Goal: Task Accomplishment & Management: Use online tool/utility

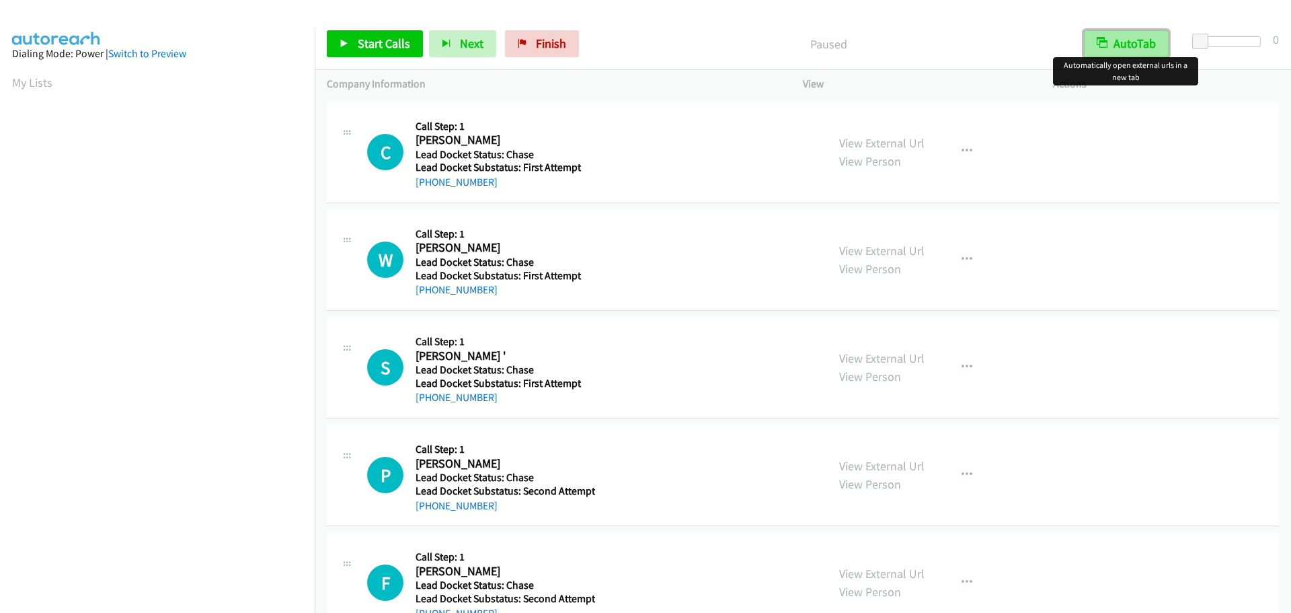
click at [1131, 37] on button "AutoTab" at bounding box center [1126, 43] width 85 height 27
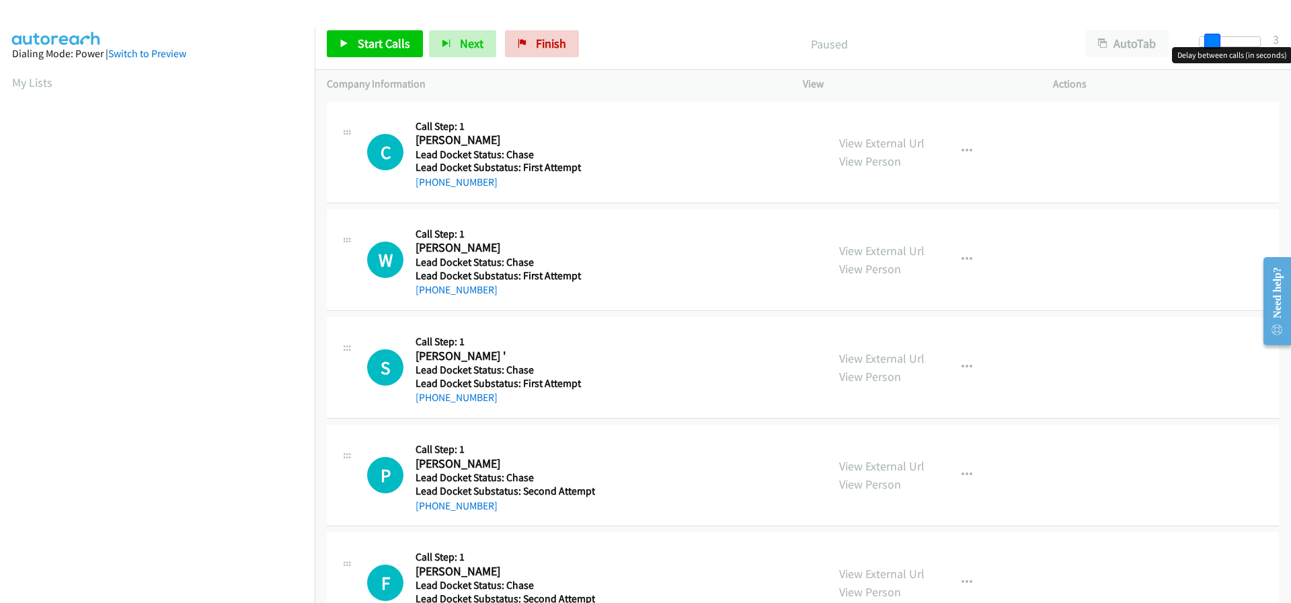
drag, startPoint x: 1206, startPoint y: 38, endPoint x: 1216, endPoint y: 39, distance: 10.2
click at [1216, 39] on span at bounding box center [1213, 42] width 16 height 16
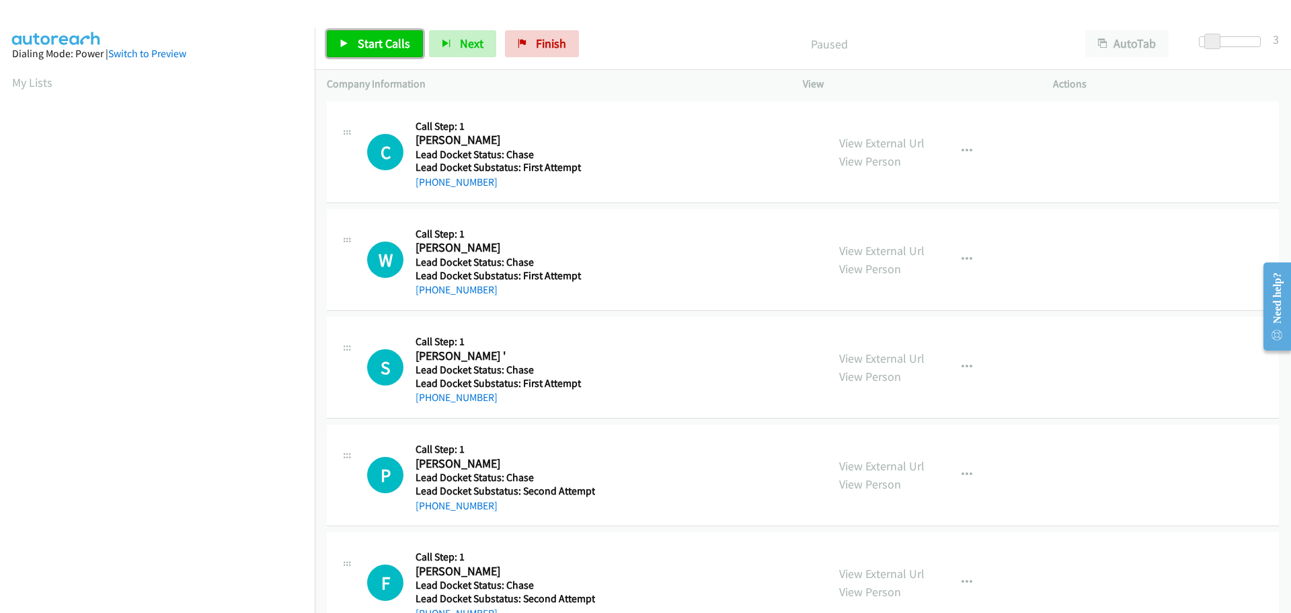
click at [384, 40] on span "Start Calls" at bounding box center [384, 43] width 52 height 15
drag, startPoint x: 496, startPoint y: 180, endPoint x: 428, endPoint y: 180, distance: 67.3
click at [428, 180] on div "+1 458-239-1951" at bounding box center [504, 182] width 176 height 16
copy link "458-239-1951"
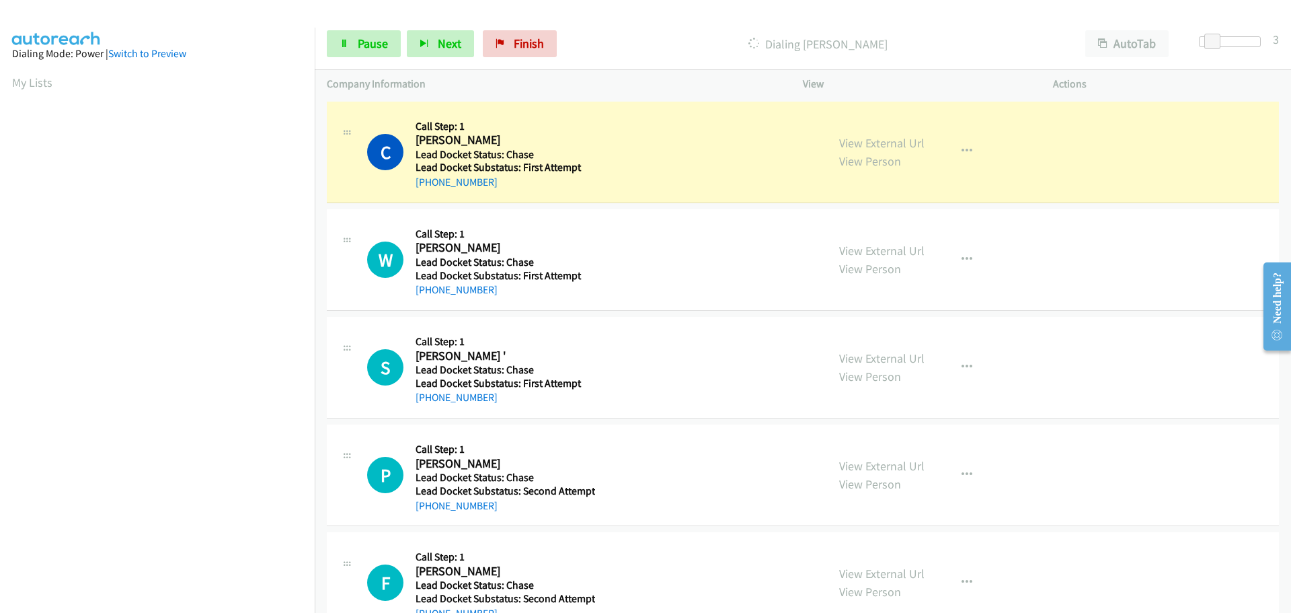
scroll to position [142, 0]
click at [373, 52] on link "Pause" at bounding box center [364, 43] width 74 height 27
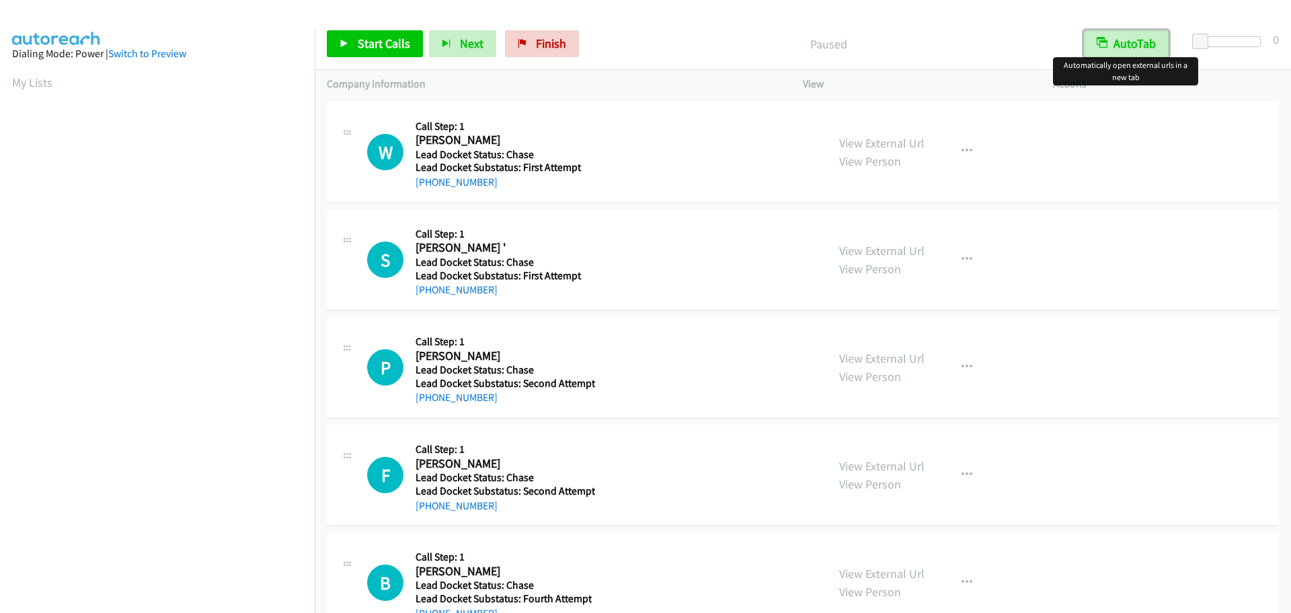
click at [1125, 47] on button "AutoTab" at bounding box center [1126, 43] width 85 height 27
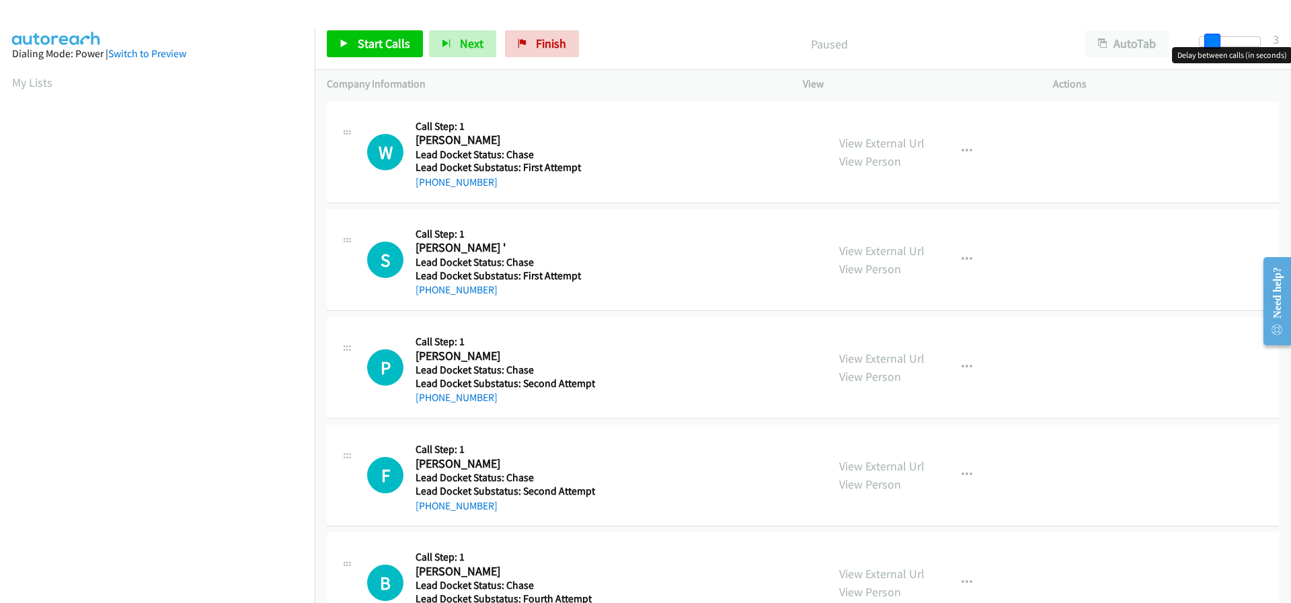
drag, startPoint x: 1203, startPoint y: 40, endPoint x: 1212, endPoint y: 42, distance: 9.0
click at [1212, 42] on span at bounding box center [1213, 42] width 16 height 16
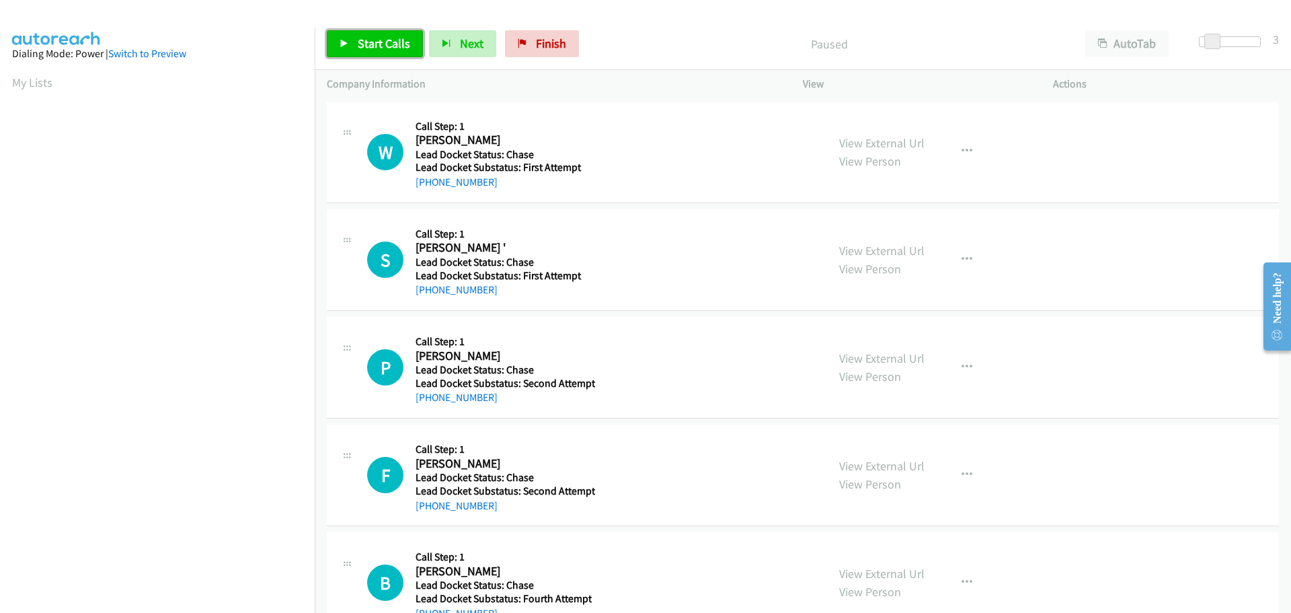
click at [367, 40] on span "Start Calls" at bounding box center [384, 43] width 52 height 15
drag, startPoint x: 498, startPoint y: 186, endPoint x: 428, endPoint y: 186, distance: 70.0
click at [428, 186] on div "+1 254-325-9050" at bounding box center [504, 182] width 176 height 16
copy link "254-325-9050"
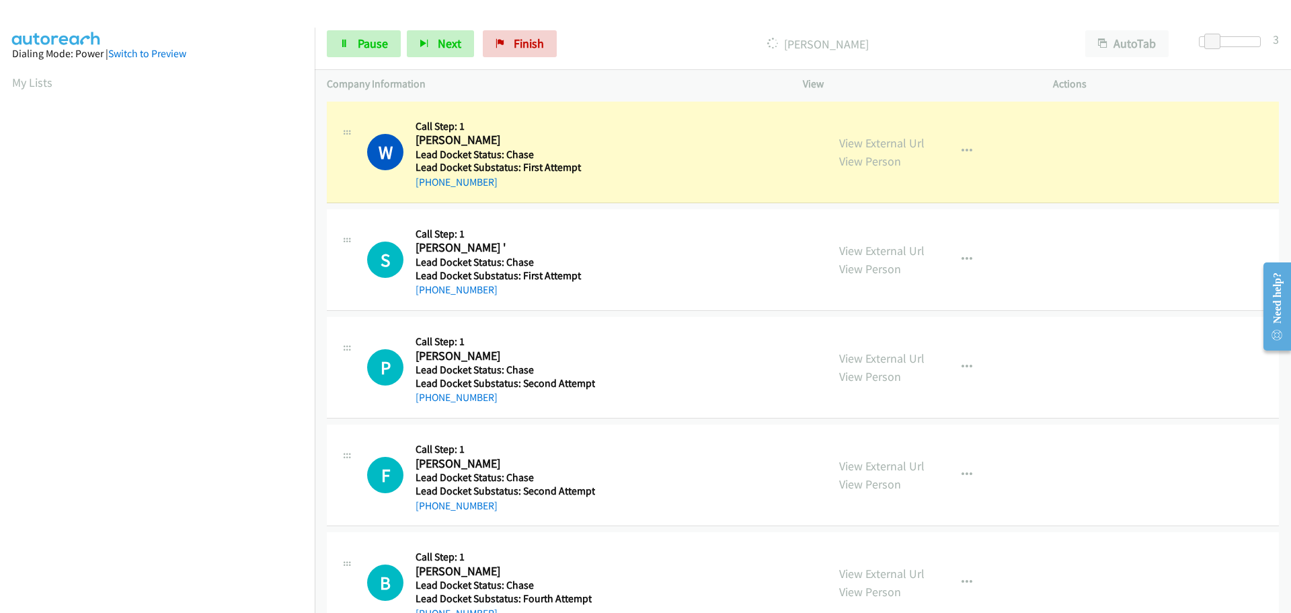
scroll to position [142, 0]
drag, startPoint x: 506, startPoint y: 294, endPoint x: 428, endPoint y: 293, distance: 78.7
click at [428, 293] on div "+1 916-712-8983" at bounding box center [504, 290] width 176 height 16
copy link "916-712-8983"
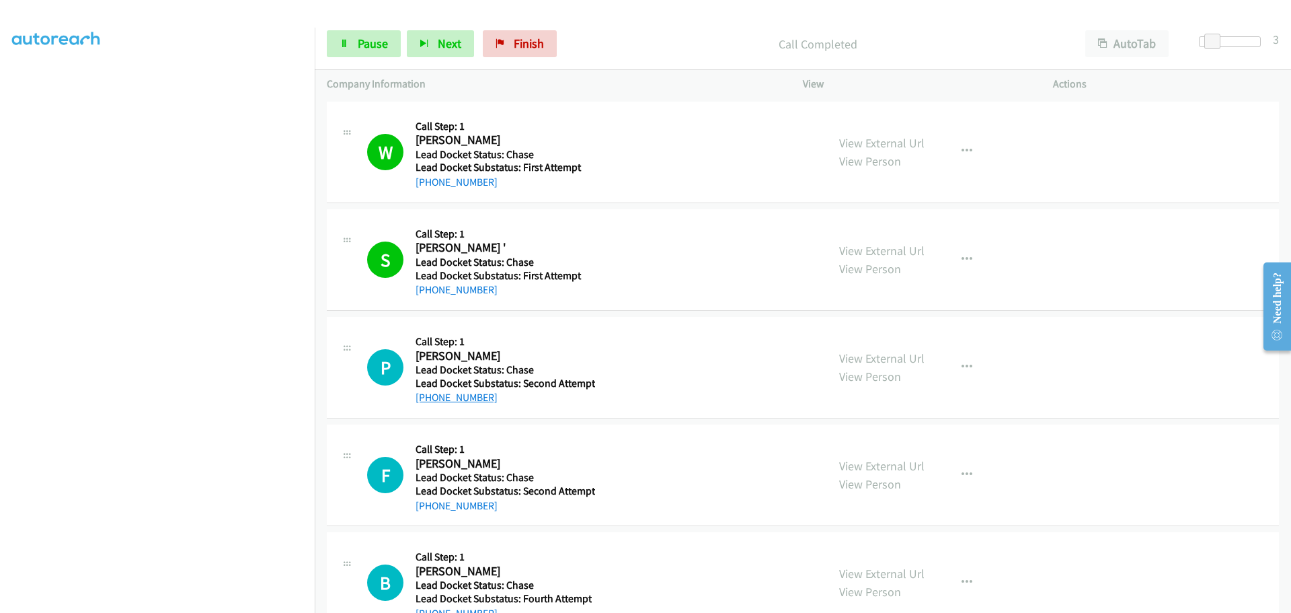
drag, startPoint x: 488, startPoint y: 395, endPoint x: 428, endPoint y: 393, distance: 59.9
click at [428, 393] on div "+1 916-613-5858" at bounding box center [506, 397] width 180 height 16
copy link "916-613-5858"
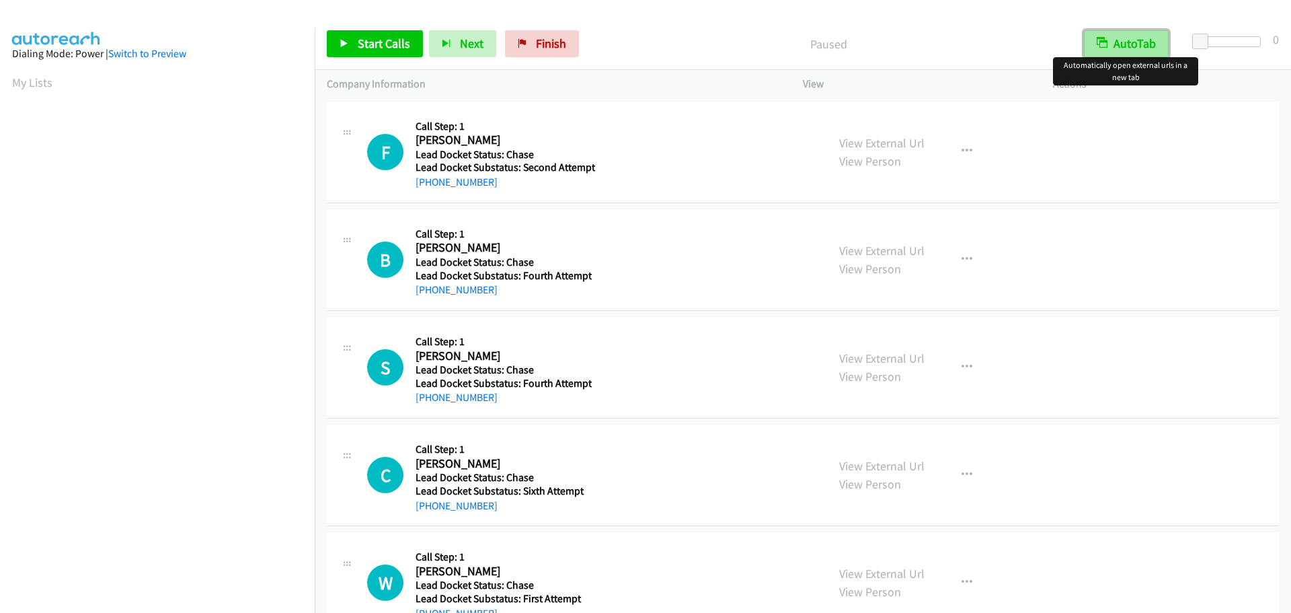
click at [1119, 37] on button "AutoTab" at bounding box center [1126, 43] width 85 height 27
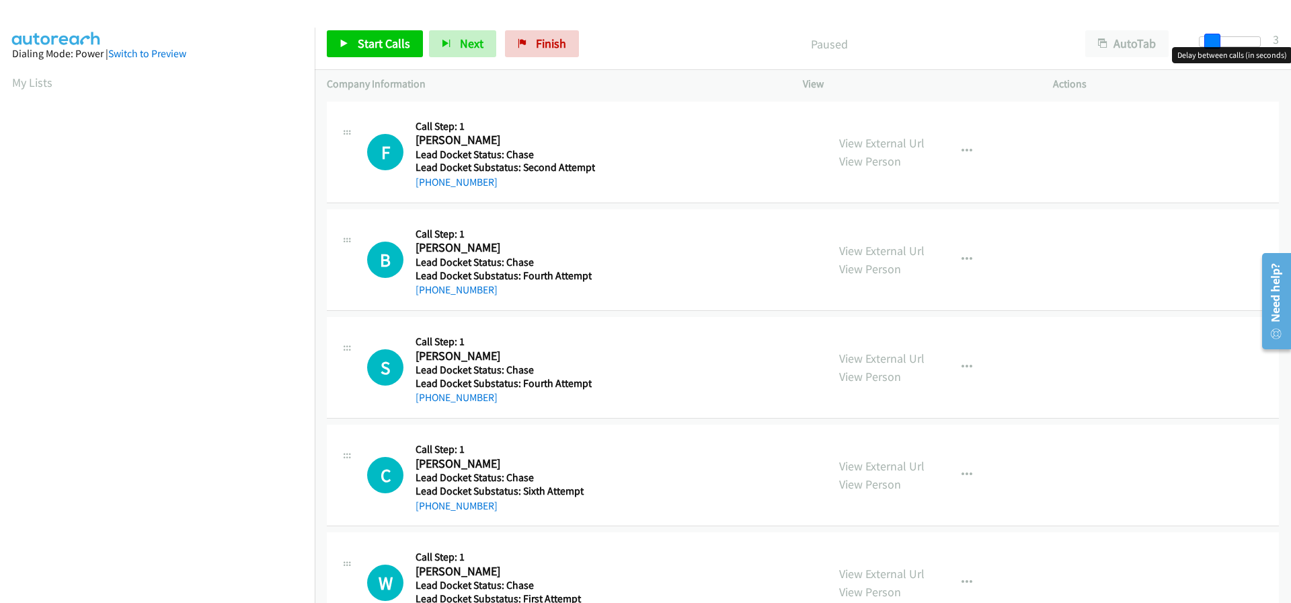
drag, startPoint x: 1202, startPoint y: 41, endPoint x: 1212, endPoint y: 40, distance: 10.2
click at [1212, 40] on span at bounding box center [1213, 42] width 16 height 16
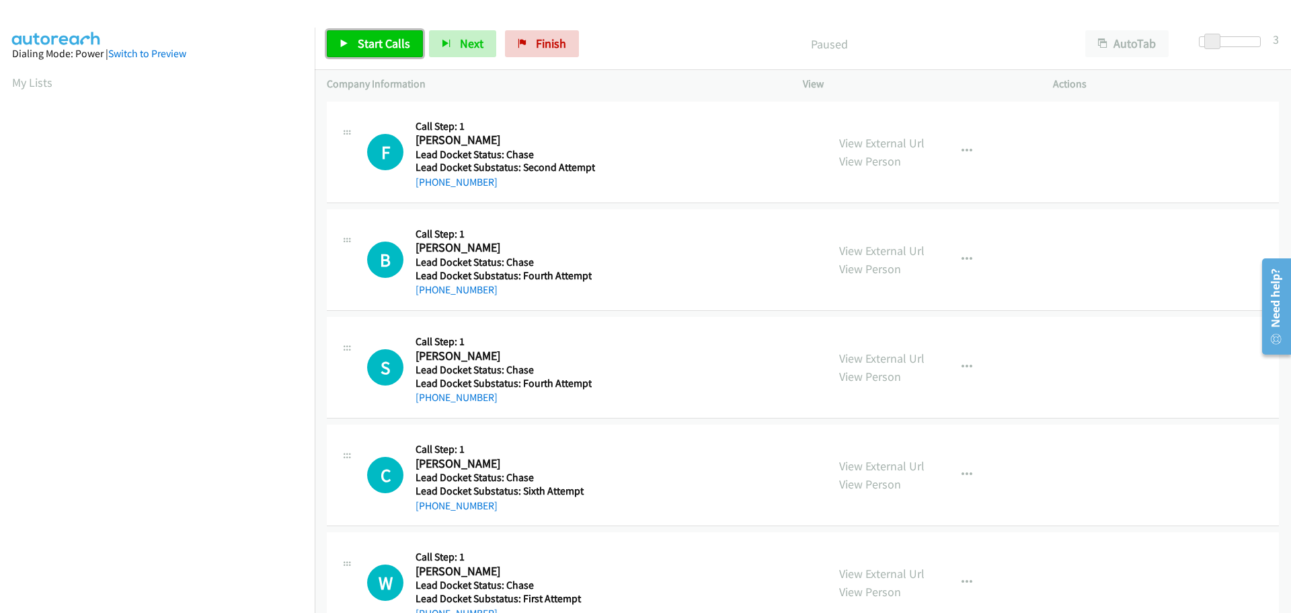
click at [387, 48] on span "Start Calls" at bounding box center [384, 43] width 52 height 15
drag, startPoint x: 509, startPoint y: 182, endPoint x: 425, endPoint y: 185, distance: 84.1
click at [425, 185] on div "[PHONE_NUMBER]" at bounding box center [506, 182] width 180 height 16
copy link "310-995-3018"
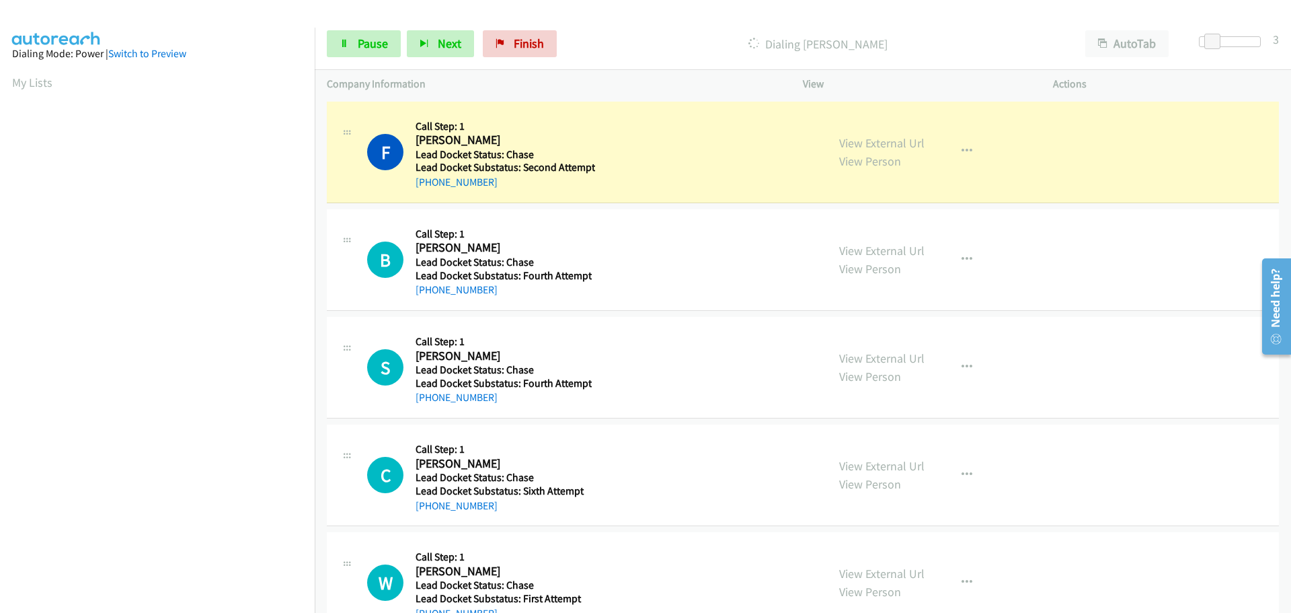
scroll to position [142, 0]
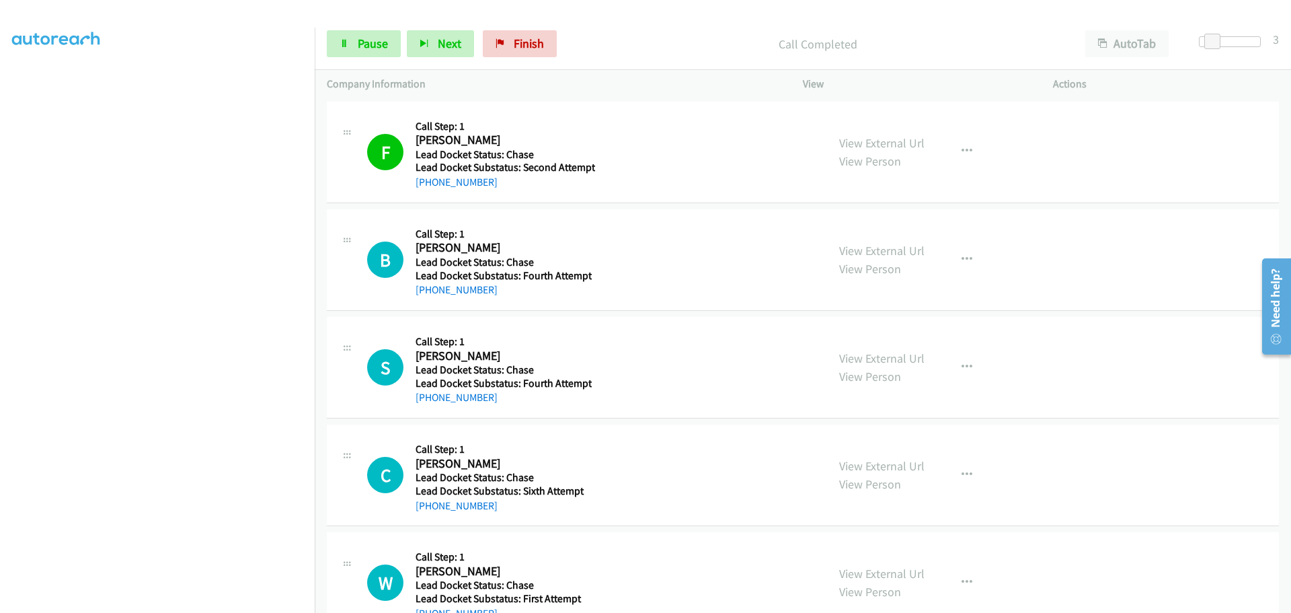
drag, startPoint x: 493, startPoint y: 291, endPoint x: 428, endPoint y: 297, distance: 65.5
click at [428, 297] on div "[PHONE_NUMBER]" at bounding box center [504, 290] width 176 height 16
copy link "219-940-8136"
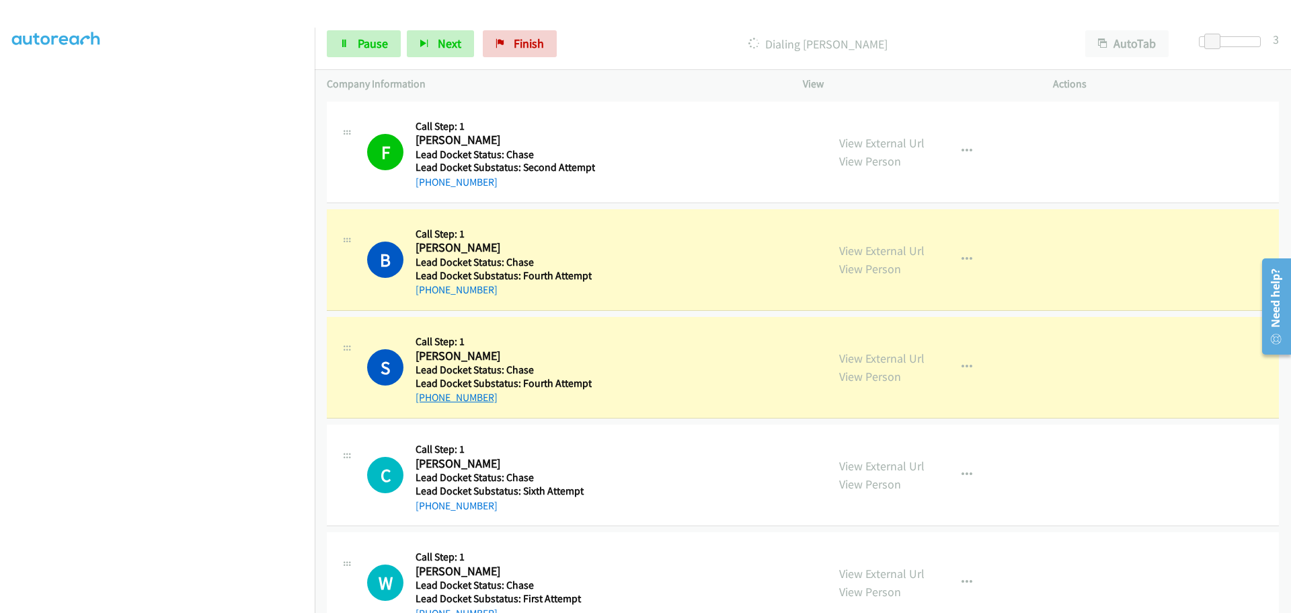
drag, startPoint x: 496, startPoint y: 400, endPoint x: 429, endPoint y: 400, distance: 67.3
click at [429, 400] on div "[PHONE_NUMBER]" at bounding box center [504, 397] width 176 height 16
copy link "813-638-3849"
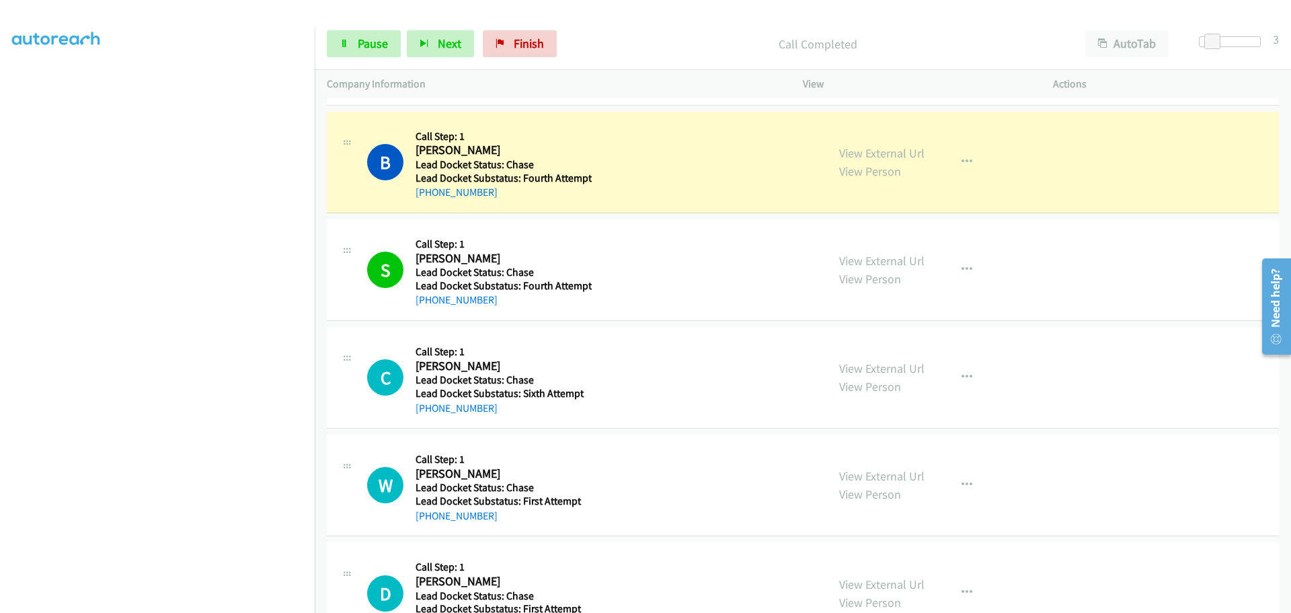
scroll to position [0, 0]
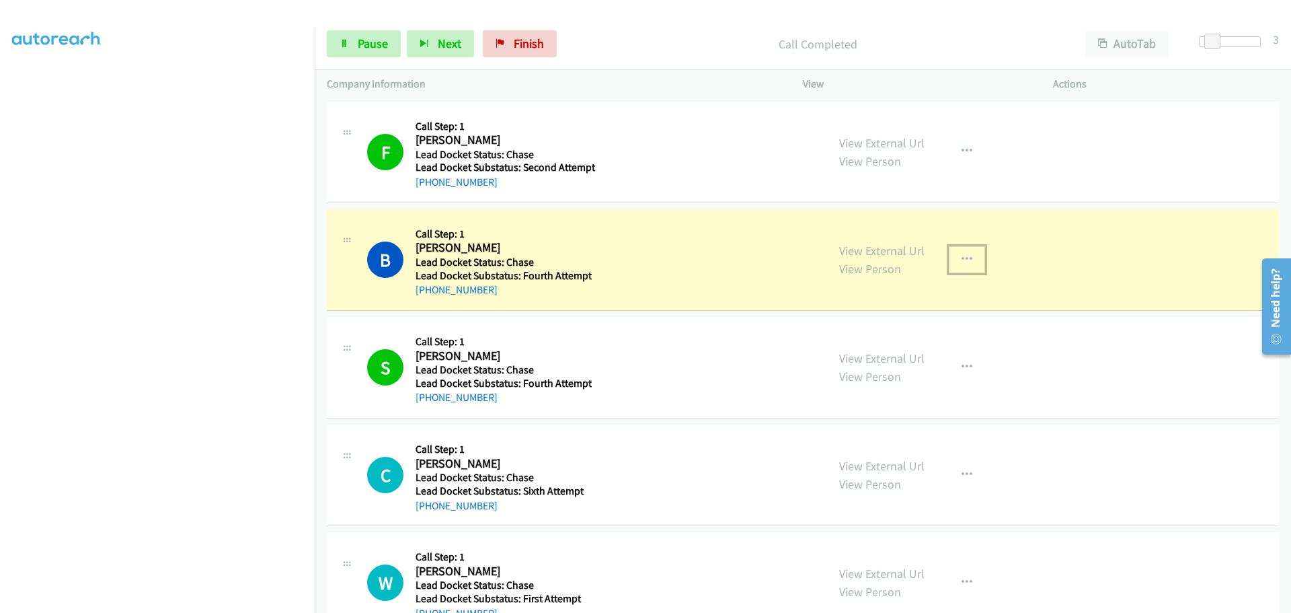
click at [965, 257] on icon "button" at bounding box center [967, 259] width 11 height 11
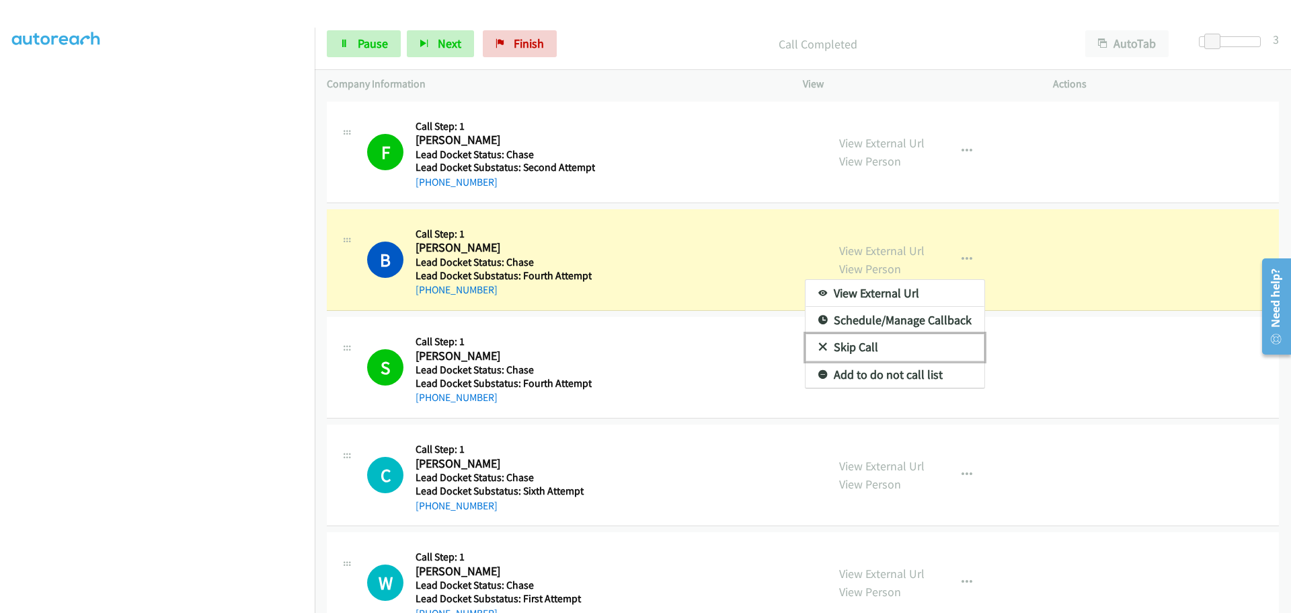
click at [868, 343] on link "Skip Call" at bounding box center [895, 347] width 179 height 27
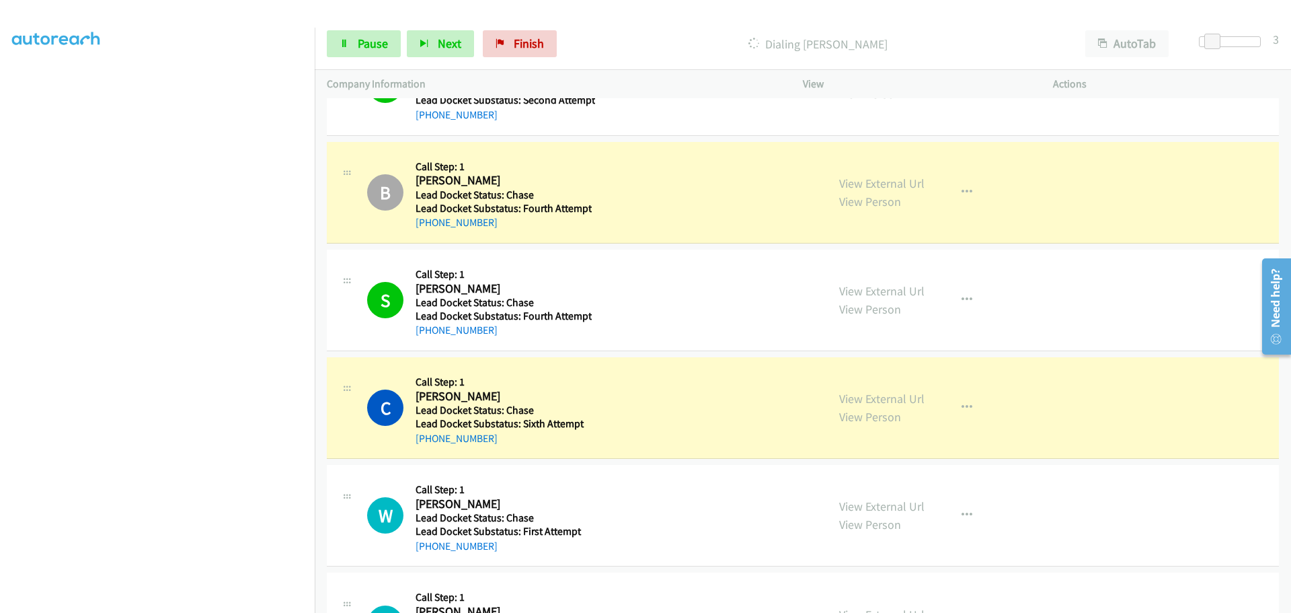
scroll to position [135, 0]
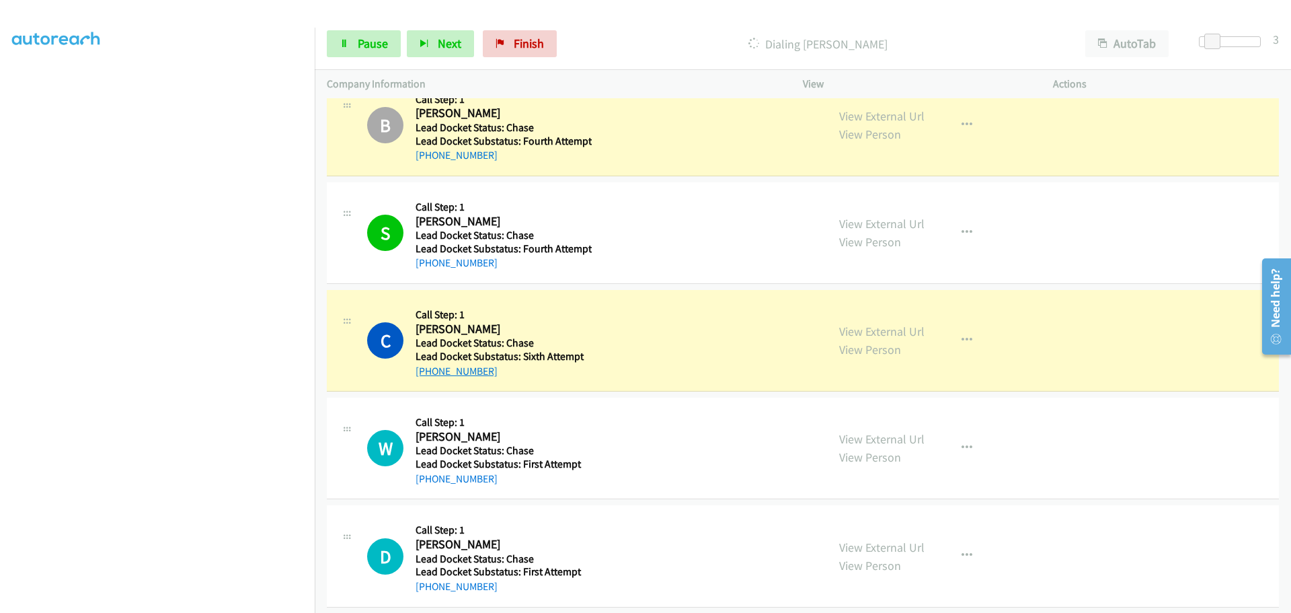
drag, startPoint x: 474, startPoint y: 370, endPoint x: 427, endPoint y: 374, distance: 47.3
click at [427, 374] on div "+1 250-253-7842" at bounding box center [504, 371] width 176 height 16
copy link "250-253-7842"
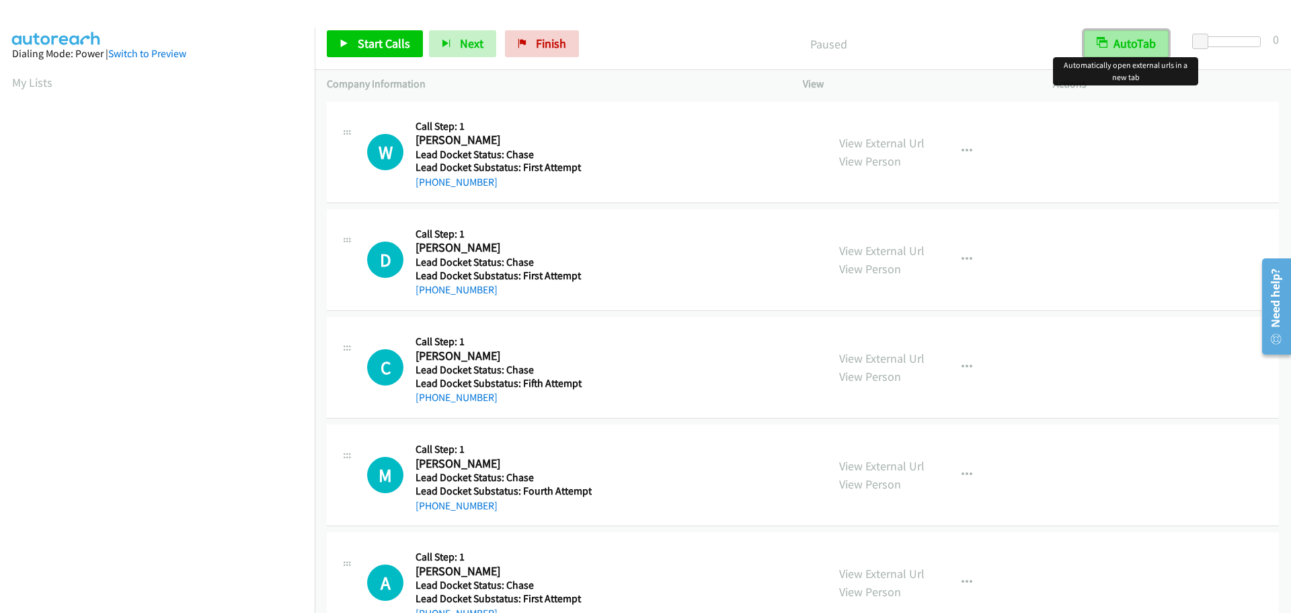
click at [1133, 39] on button "AutoTab" at bounding box center [1126, 43] width 85 height 27
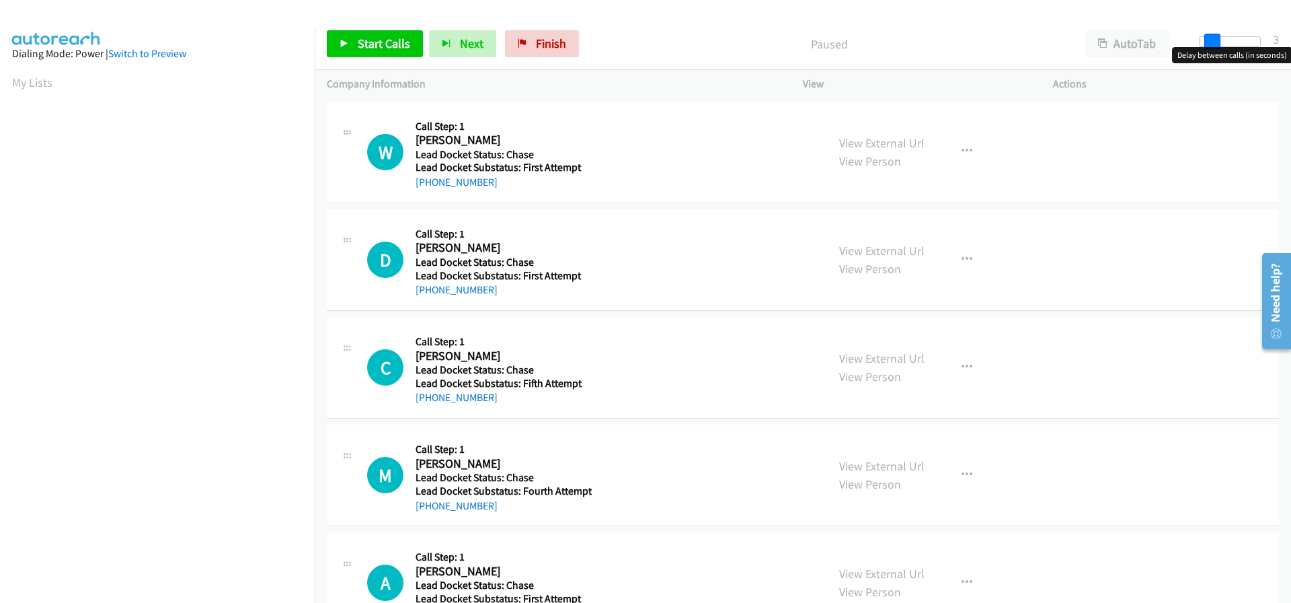
drag, startPoint x: 1197, startPoint y: 39, endPoint x: 1207, endPoint y: 42, distance: 10.4
click at [1207, 42] on span at bounding box center [1213, 42] width 16 height 16
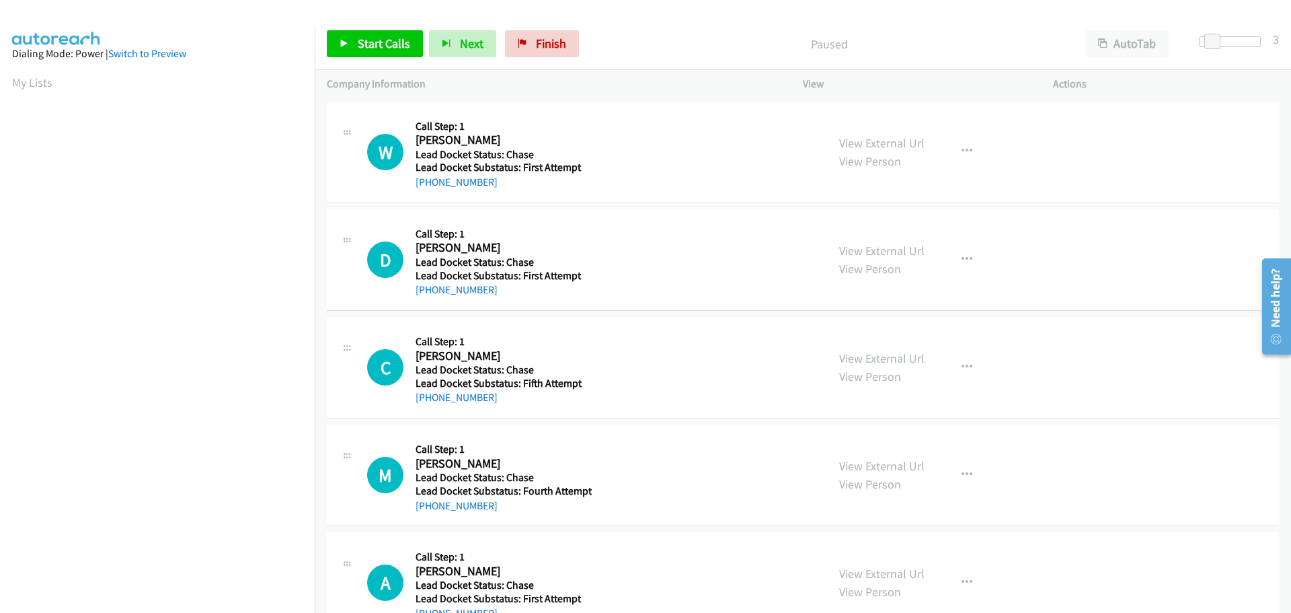
scroll to position [142, 0]
click at [381, 46] on span "Start Calls" at bounding box center [384, 43] width 52 height 15
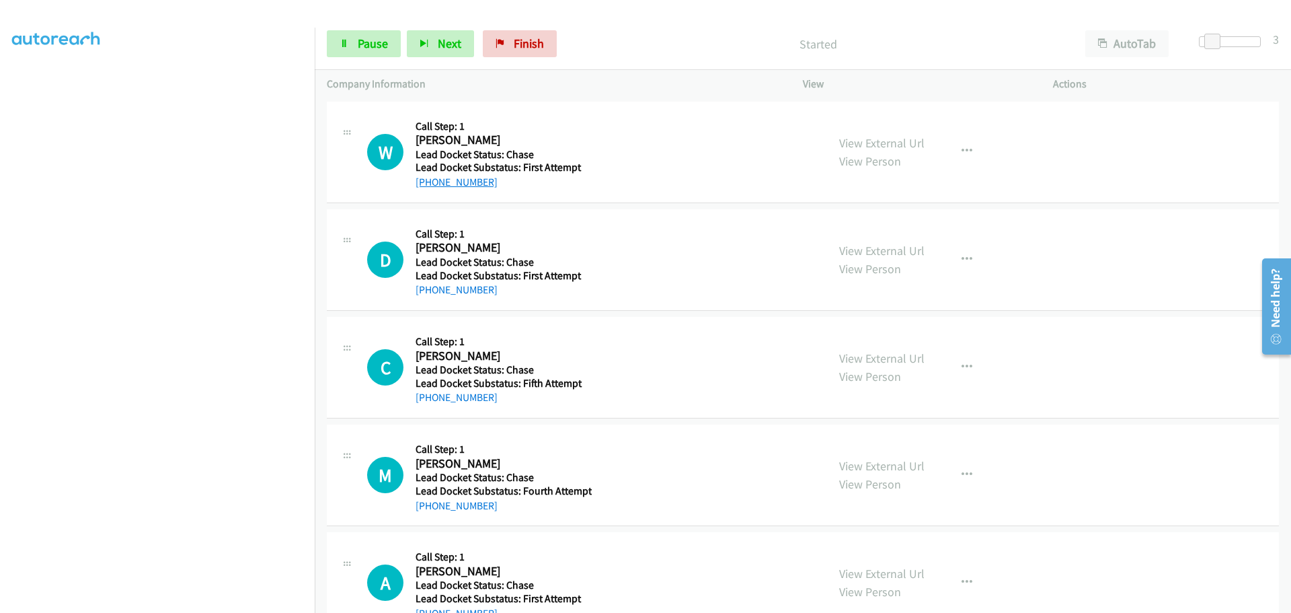
drag, startPoint x: 496, startPoint y: 182, endPoint x: 430, endPoint y: 186, distance: 66.7
click at [430, 186] on div "[PHONE_NUMBER]" at bounding box center [502, 182] width 172 height 16
copy link "801-607-1177"
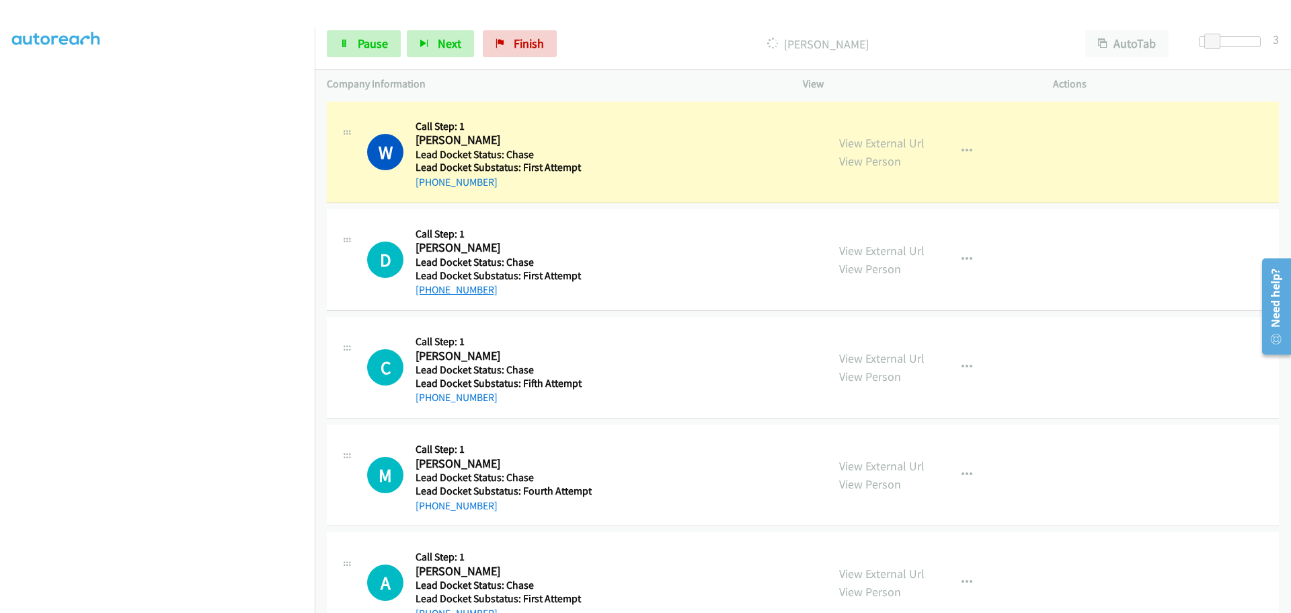
scroll to position [113, 0]
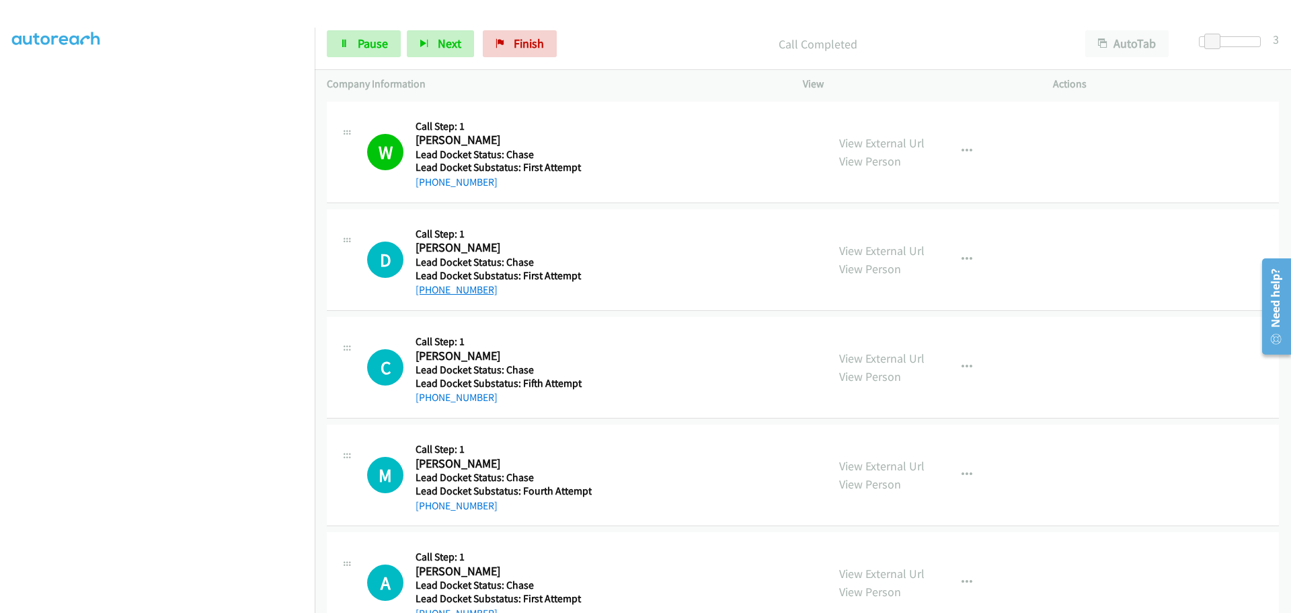
drag, startPoint x: 496, startPoint y: 287, endPoint x: 427, endPoint y: 291, distance: 69.4
click at [427, 291] on div "[PHONE_NUMBER]" at bounding box center [502, 290] width 172 height 16
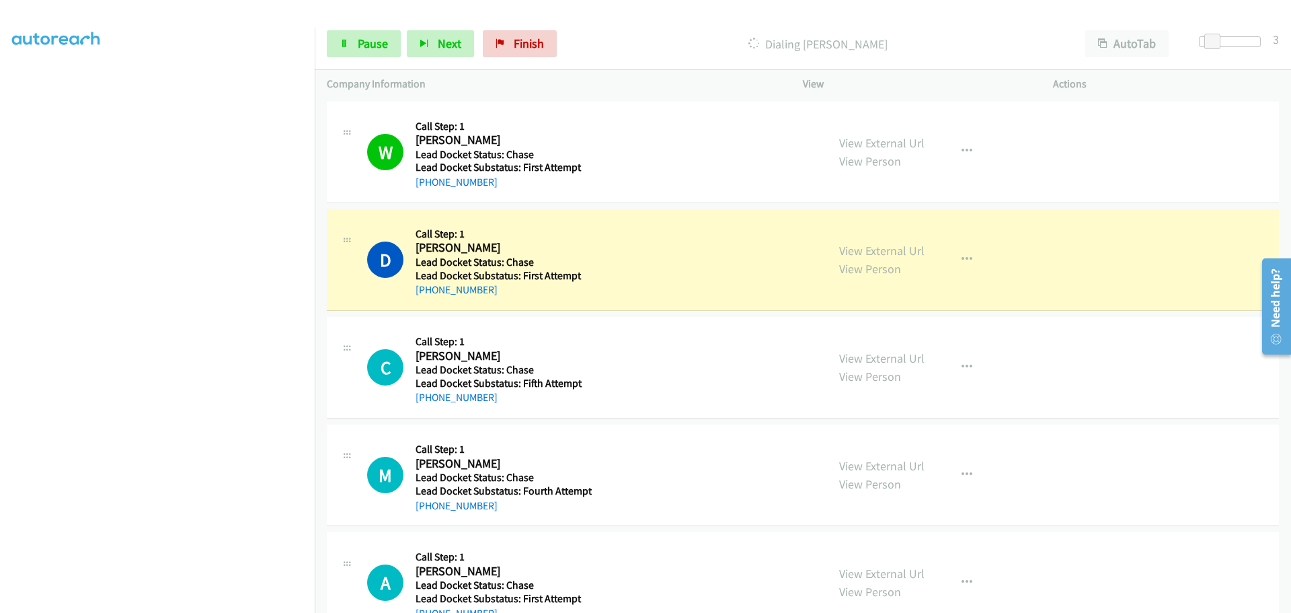
copy link "251-233-8275"
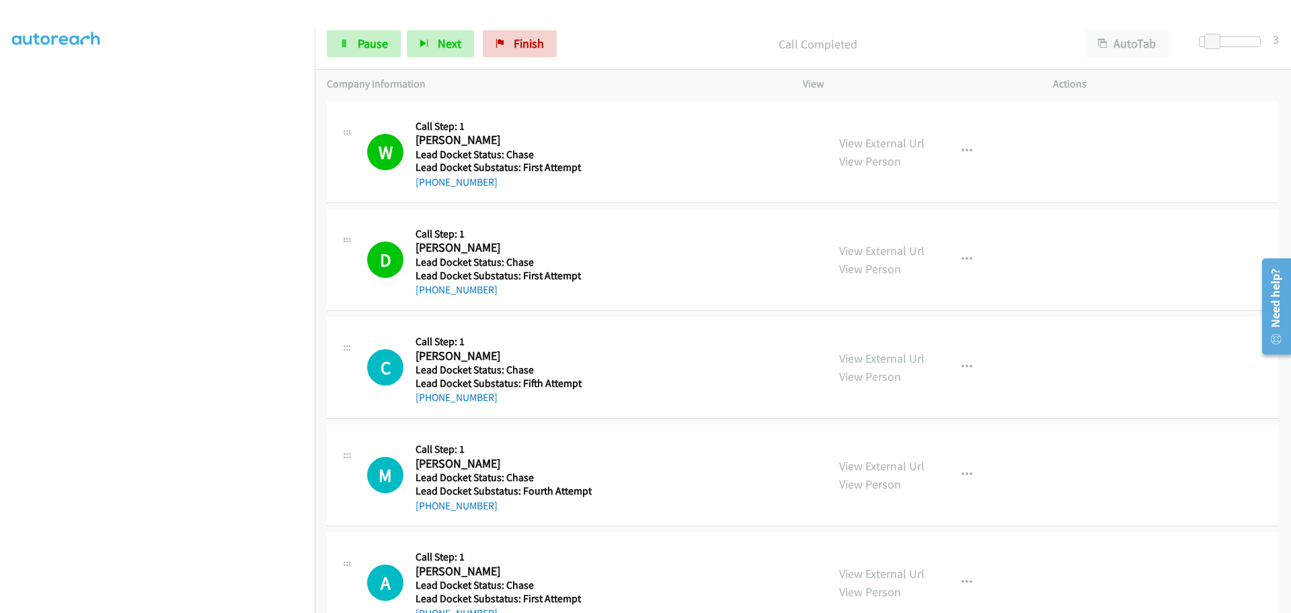
drag, startPoint x: 498, startPoint y: 399, endPoint x: 427, endPoint y: 404, distance: 71.5
click at [427, 404] on div "[PHONE_NUMBER]" at bounding box center [502, 397] width 172 height 16
click at [370, 49] on span "Pause" at bounding box center [373, 43] width 30 height 15
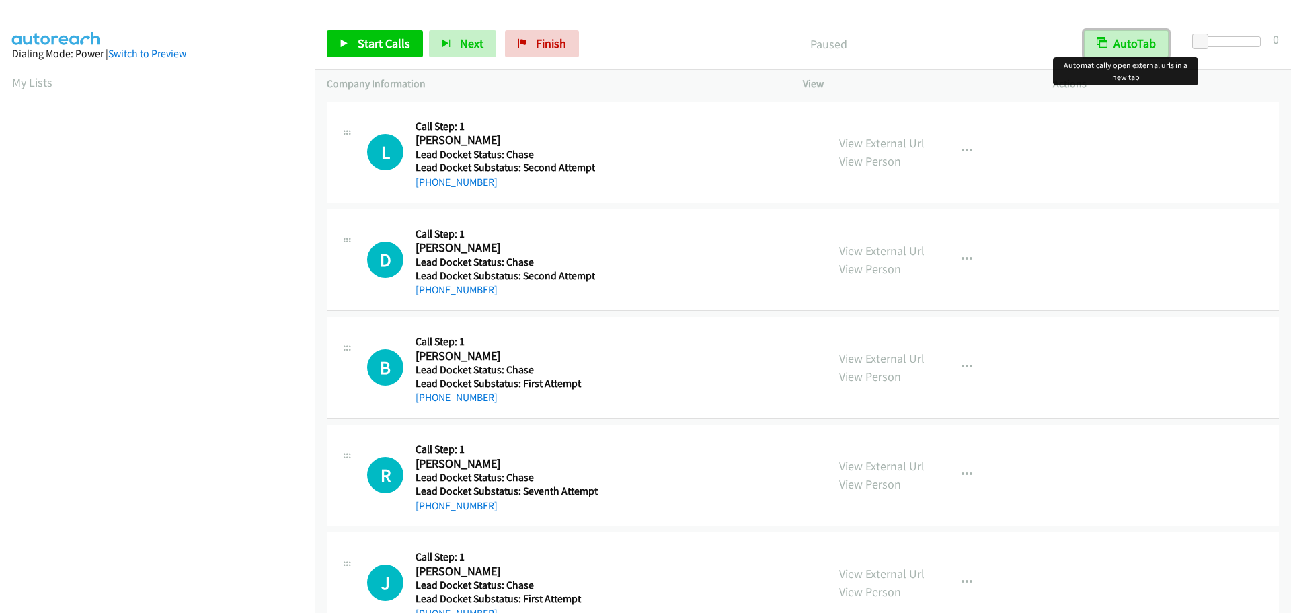
drag, startPoint x: 1102, startPoint y: 44, endPoint x: 1113, endPoint y: 47, distance: 11.3
click at [1103, 46] on icon "button" at bounding box center [1102, 43] width 11 height 11
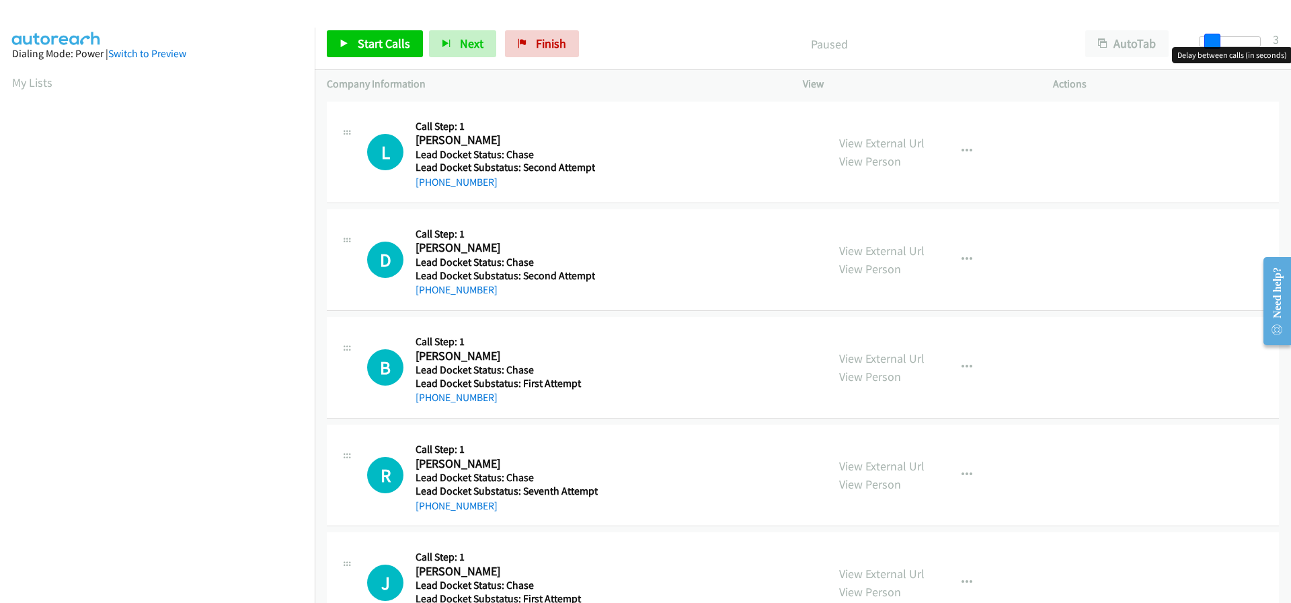
drag, startPoint x: 1201, startPoint y: 40, endPoint x: 1213, endPoint y: 42, distance: 11.5
click at [1213, 42] on span at bounding box center [1213, 42] width 16 height 16
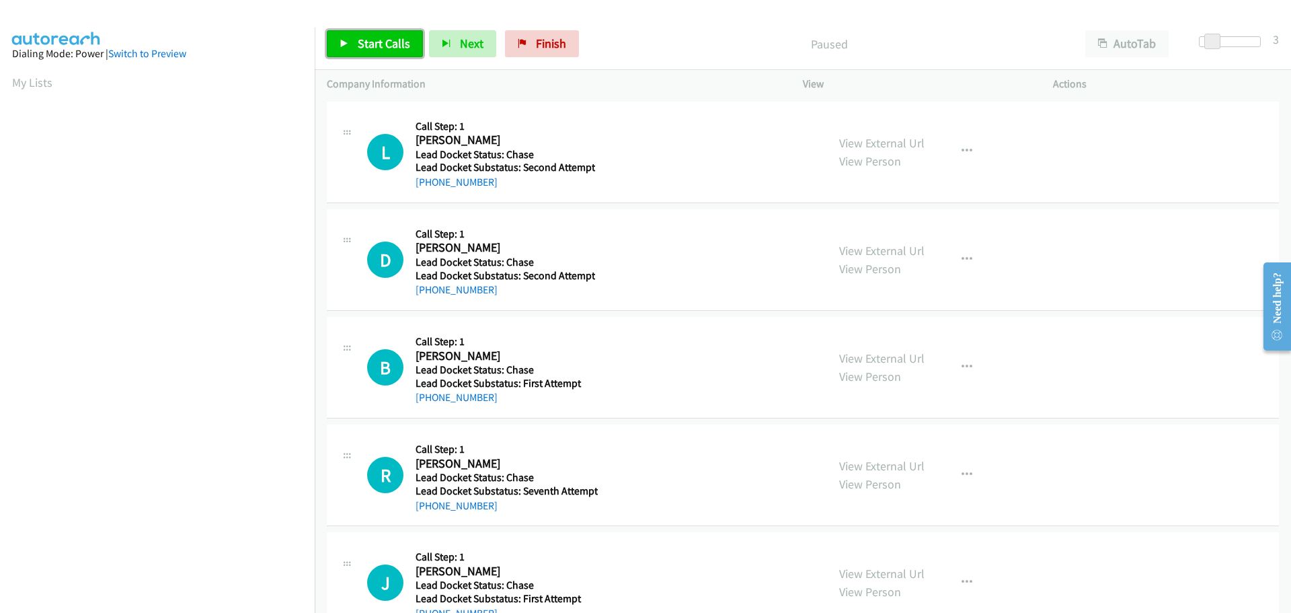
click at [390, 43] on span "Start Calls" at bounding box center [384, 43] width 52 height 15
drag, startPoint x: 502, startPoint y: 182, endPoint x: 429, endPoint y: 186, distance: 73.5
click at [429, 186] on div "[PHONE_NUMBER]" at bounding box center [506, 182] width 180 height 16
copy link "[PHONE_NUMBER]"
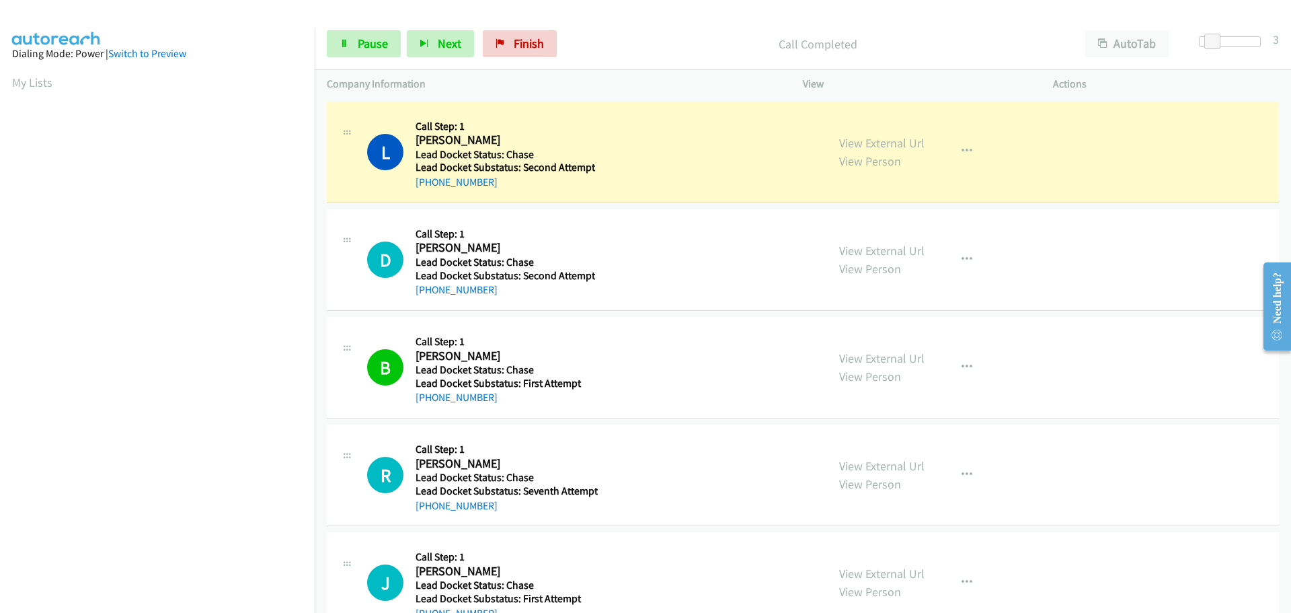
scroll to position [142, 0]
